Goal: Check status: Check status

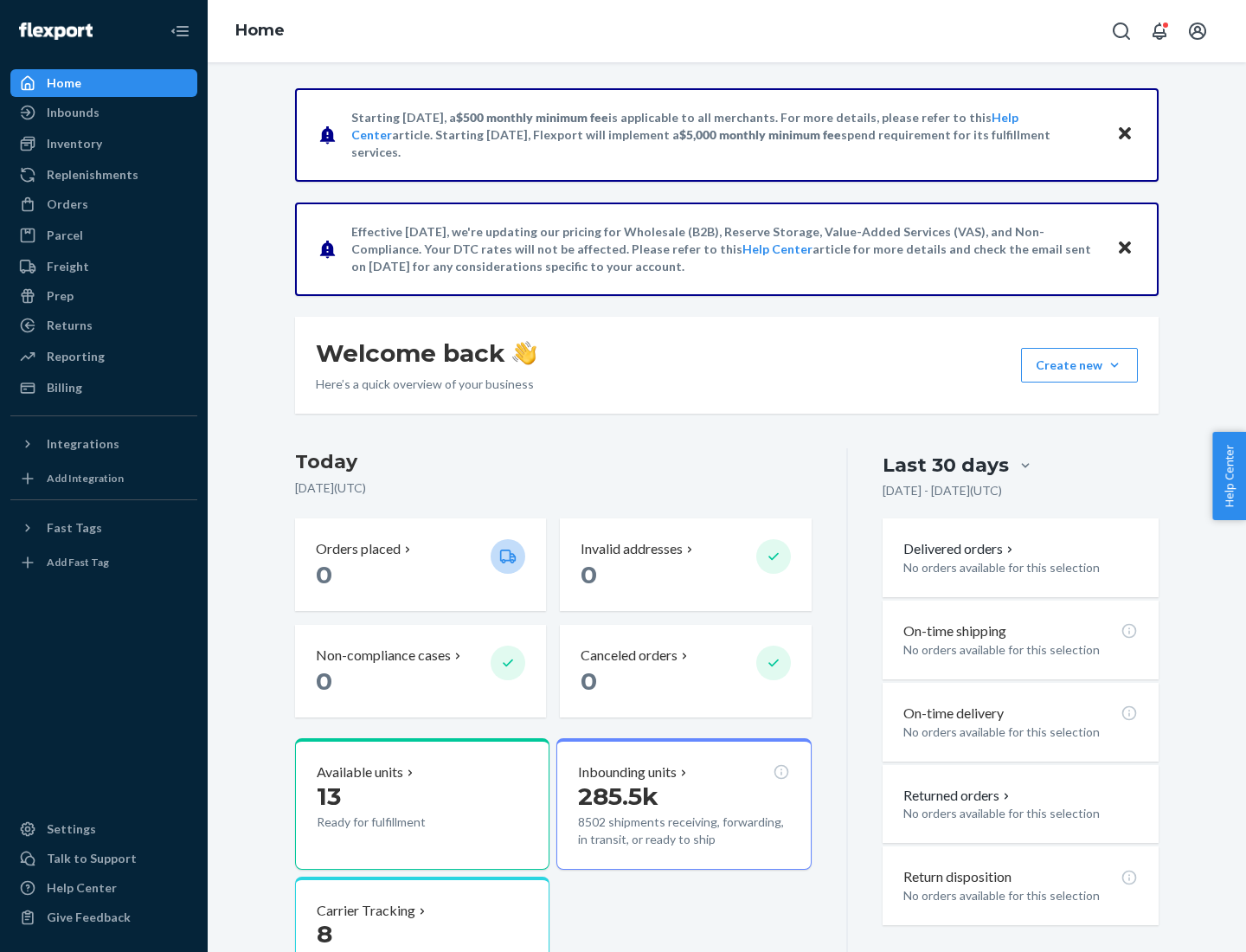
click at [1115, 365] on button "Create new Create new inbound Create new order Create new product" at bounding box center [1079, 364] width 117 height 35
click at [72, 113] on div "Inbounds" at bounding box center [73, 112] width 53 height 17
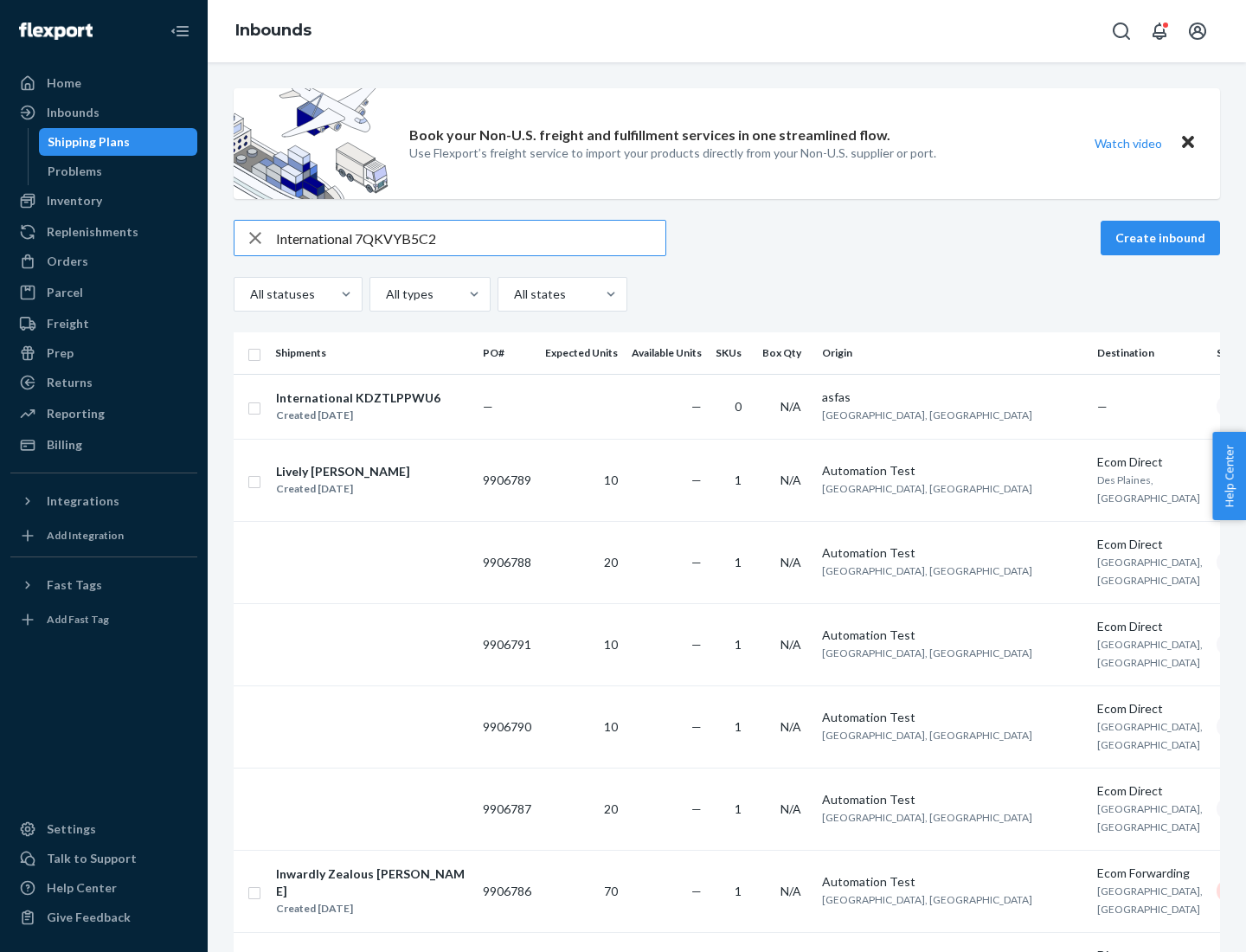
type input "International 7QKVYB5C29"
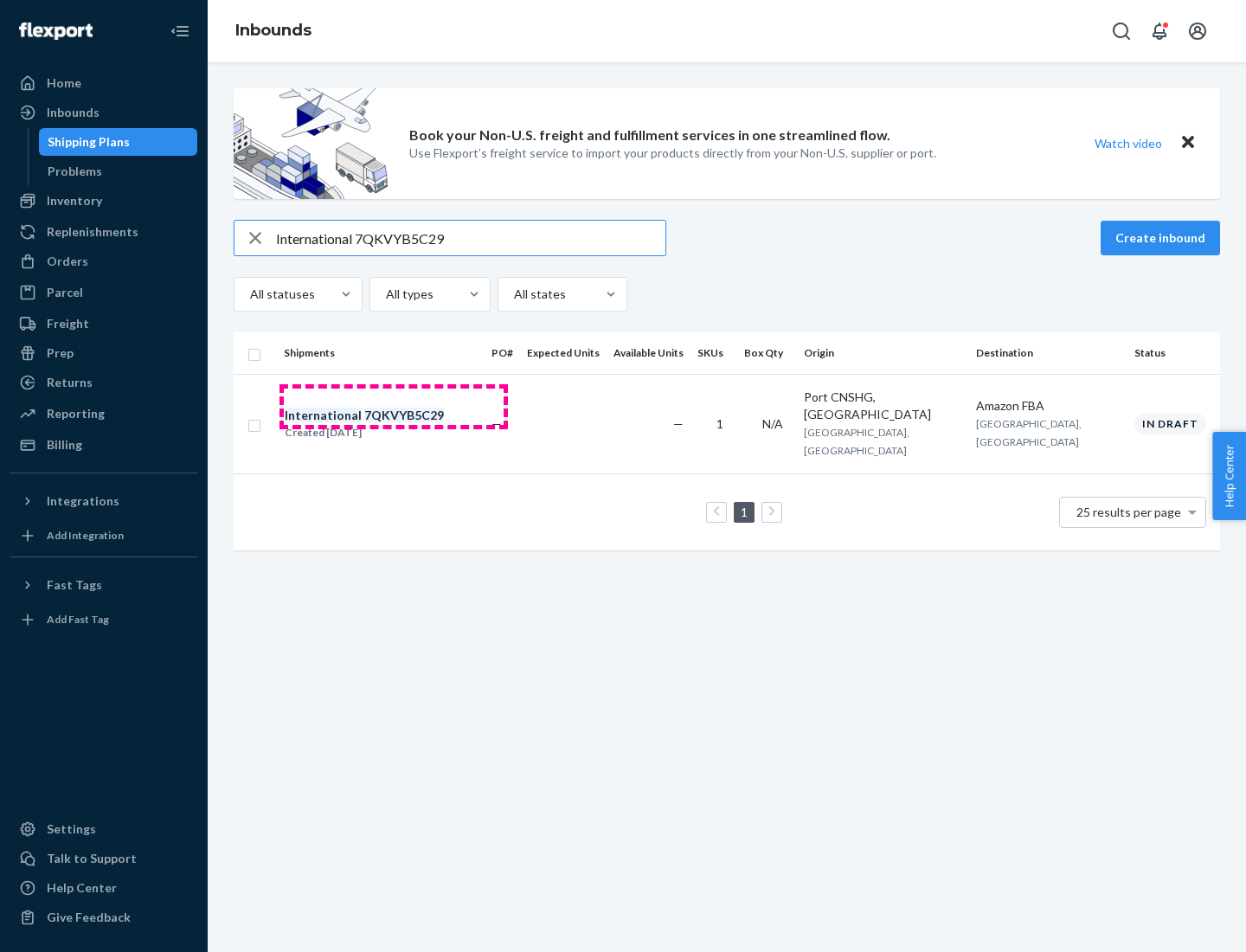
click at [393, 424] on div "Created [DATE]" at bounding box center [365, 432] width 159 height 17
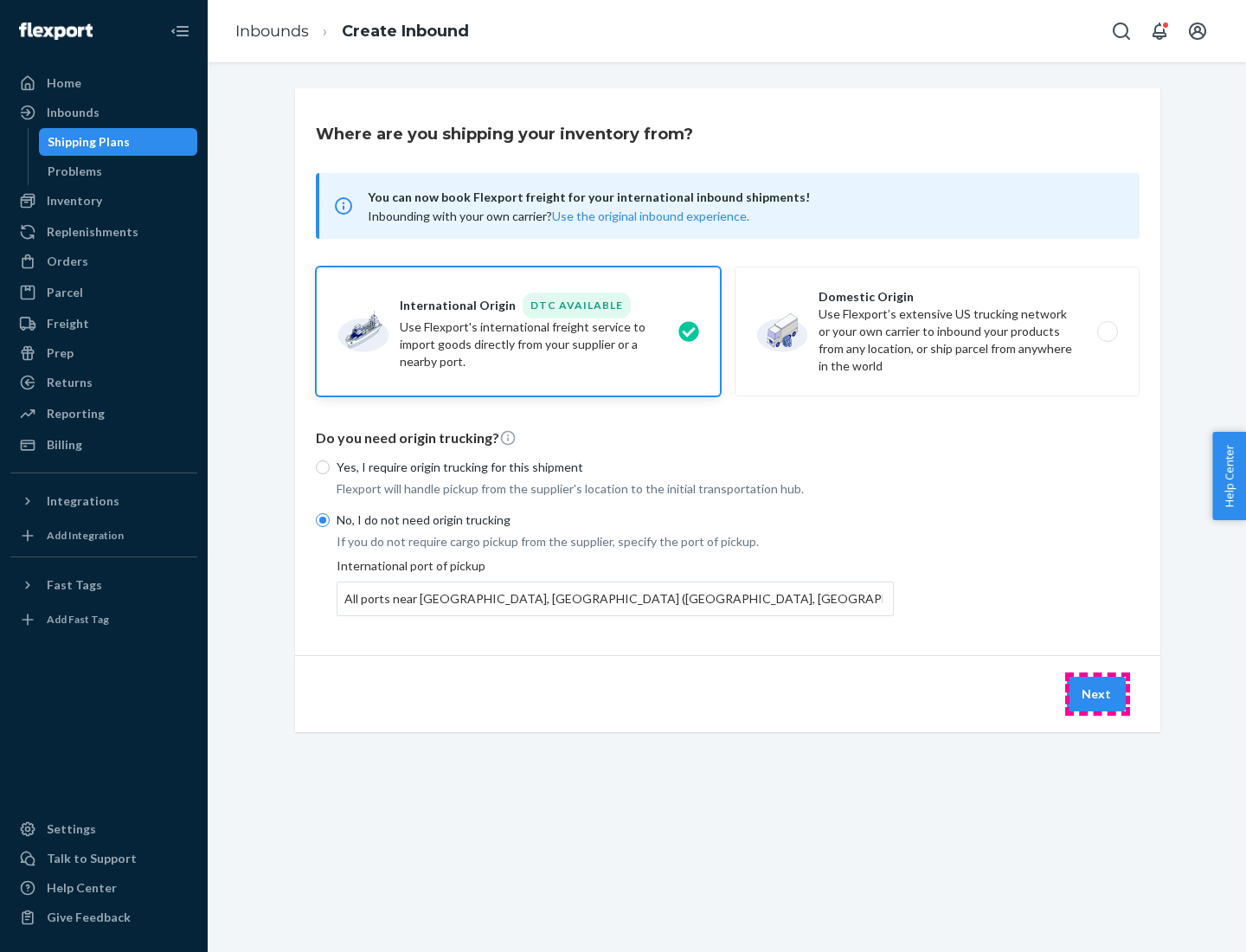
click at [1098, 693] on button "Next" at bounding box center [1096, 693] width 59 height 35
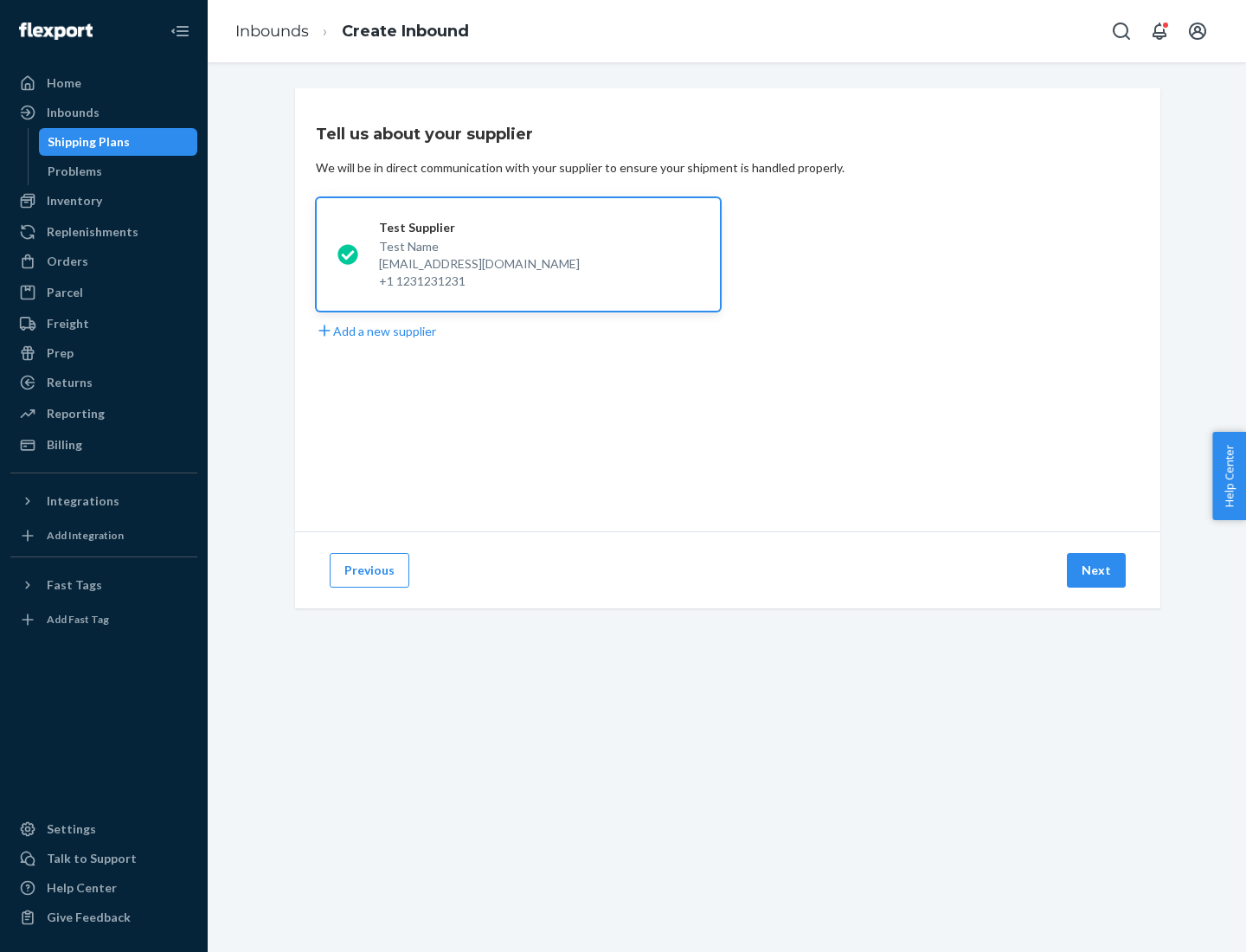
click at [1098, 571] on button "Next" at bounding box center [1096, 570] width 59 height 35
